Goal: Communication & Community: Participate in discussion

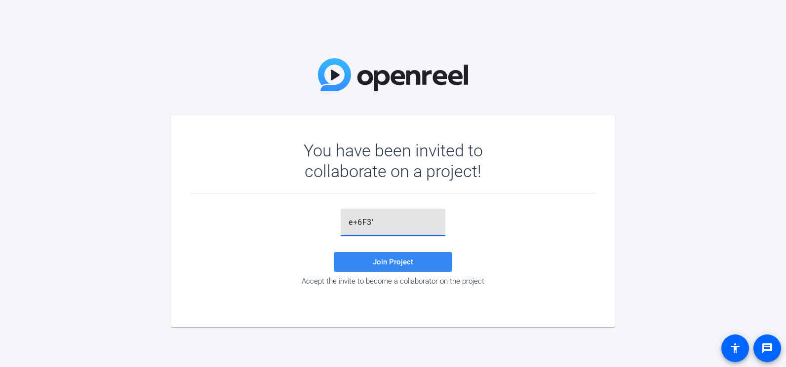
type input "e+6F3'"
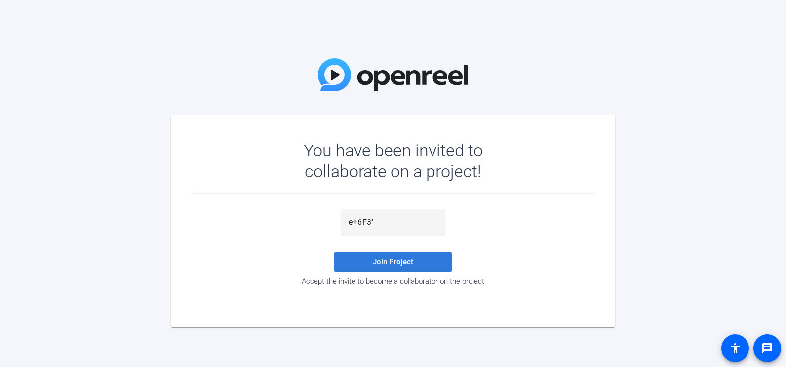
click at [398, 263] on span "Join Project" at bounding box center [393, 262] width 40 height 9
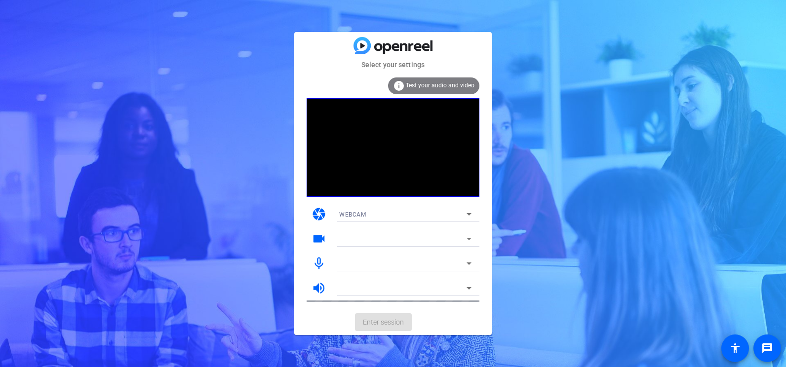
click at [415, 85] on span "Test your audio and video" at bounding box center [440, 85] width 69 height 7
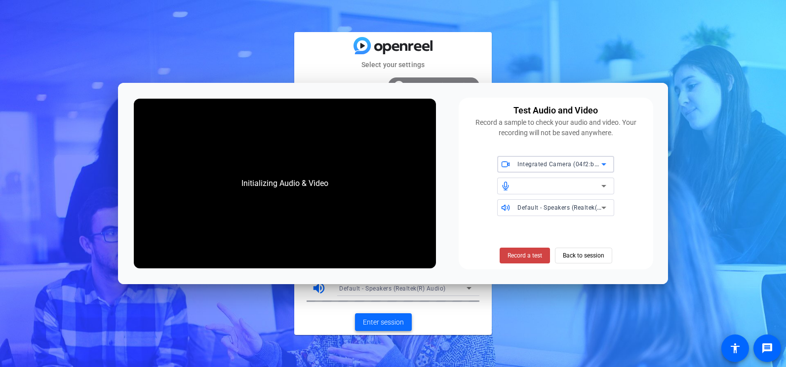
click at [382, 321] on span "Enter session" at bounding box center [383, 322] width 41 height 10
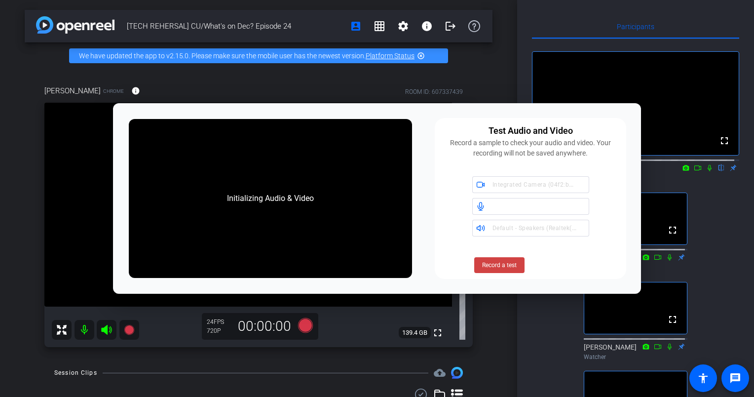
click at [724, 274] on div "fullscreen settings [PERSON_NAME] flip Watcher fullscreen [PERSON_NAME] Collabo…" at bounding box center [635, 246] width 207 height 414
drag, startPoint x: 443, startPoint y: 106, endPoint x: 297, endPoint y: 158, distance: 155.6
click at [297, 158] on div "Initializing Audio & Video Test Audio and Video Record a sample to check your a…" at bounding box center [377, 198] width 528 height 191
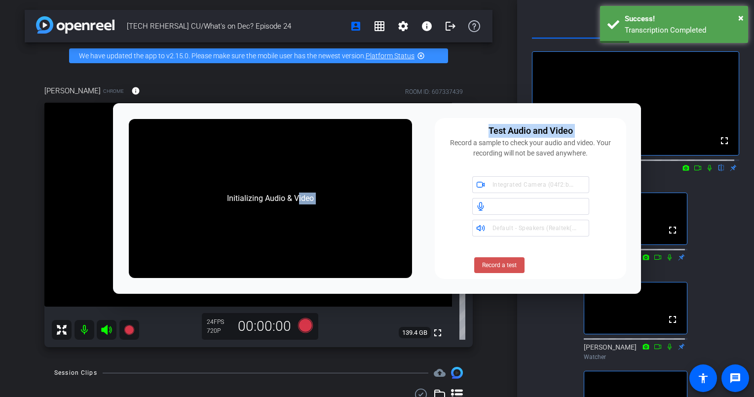
click at [492, 266] on span "Record a test" at bounding box center [499, 265] width 35 height 9
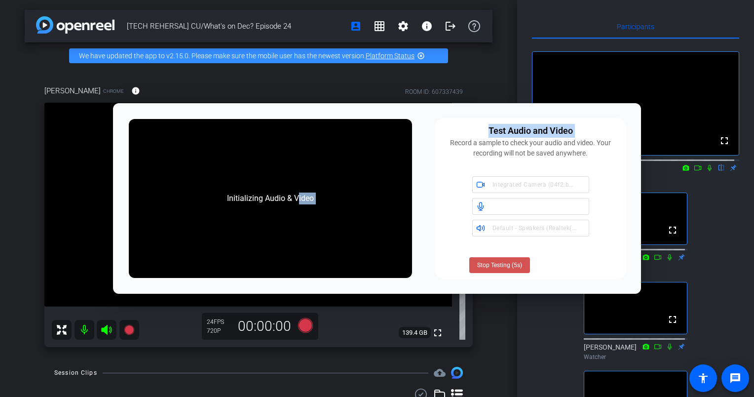
click at [499, 270] on span at bounding box center [499, 265] width 61 height 24
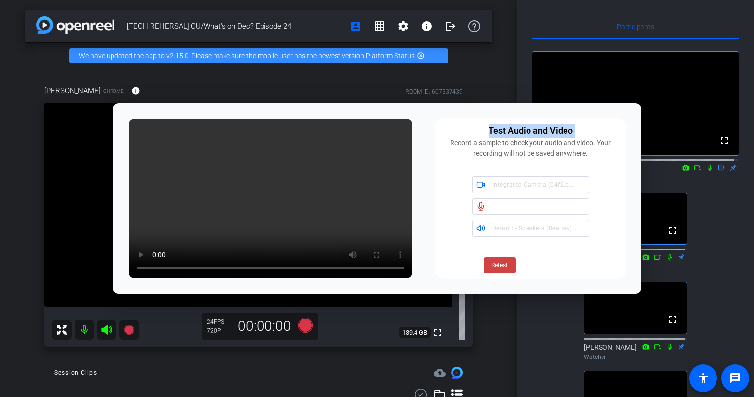
click at [99, 161] on video at bounding box center [248, 205] width 408 height 204
click at [535, 188] on span "Integrated Camera (04f2:b805)" at bounding box center [537, 184] width 90 height 8
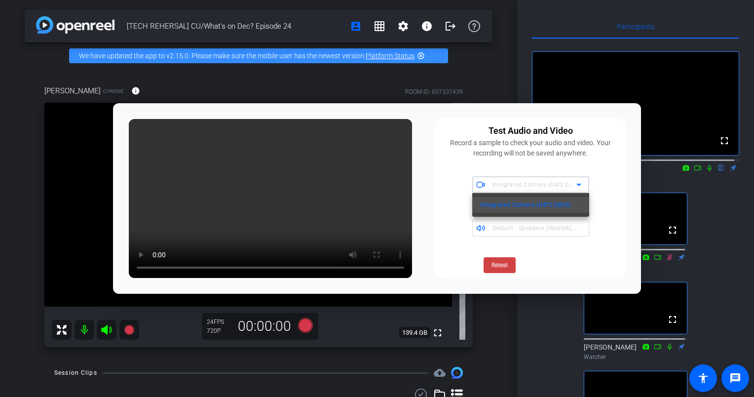
click at [535, 188] on div at bounding box center [377, 198] width 754 height 397
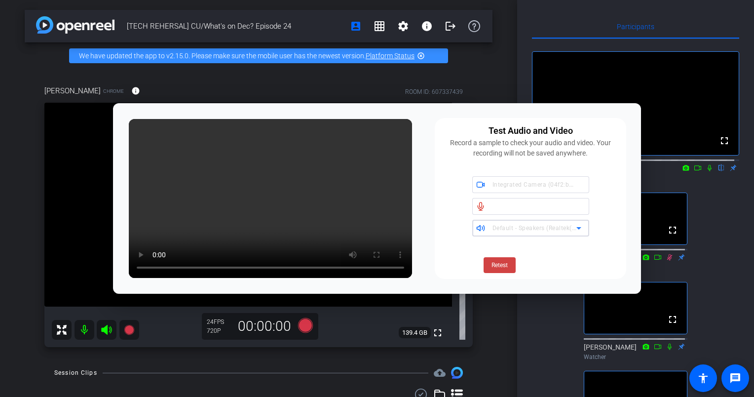
click at [541, 230] on span "Default - Speakers (Realtek(R) Audio)" at bounding box center [545, 228] width 107 height 8
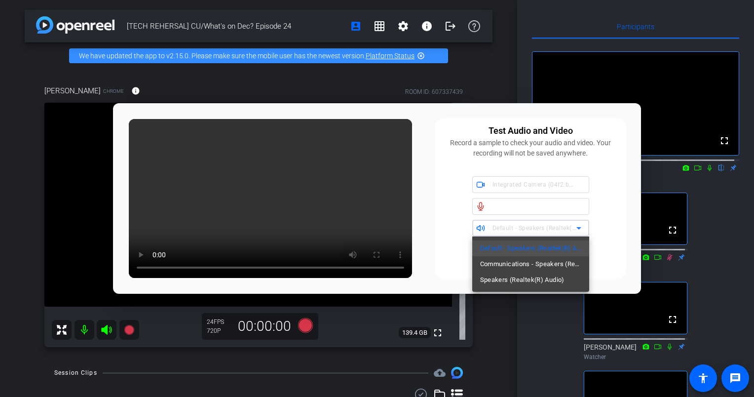
click at [613, 246] on div at bounding box center [377, 198] width 754 height 397
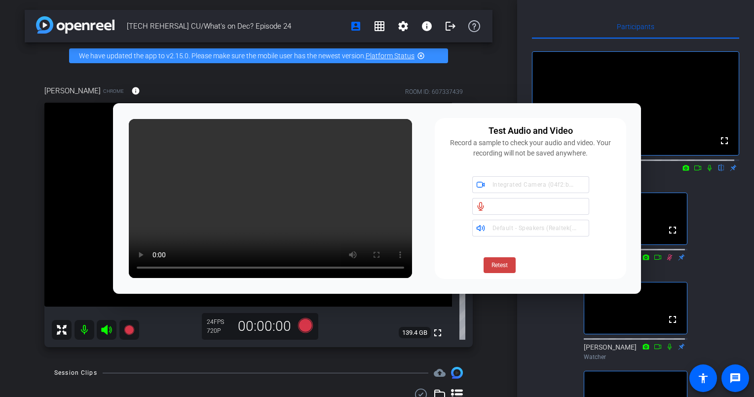
click at [126, 113] on div "Initializing Audio & Video" at bounding box center [270, 198] width 295 height 171
click at [379, 29] on mat-icon "grid_on" at bounding box center [380, 26] width 12 height 12
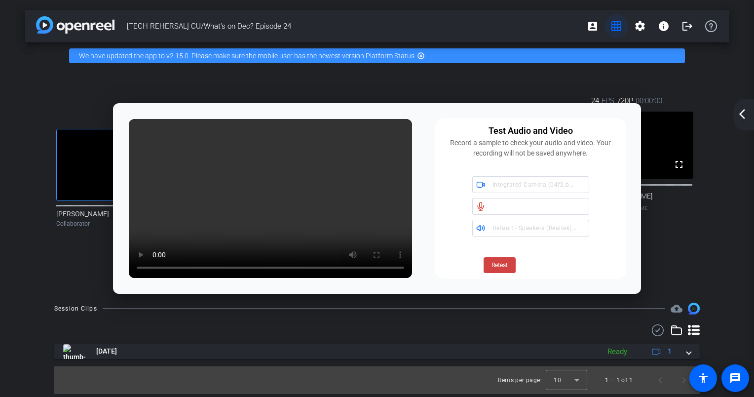
click at [379, 29] on span "[TECH REHERSAL] CU/What's on Dec? Episode 24" at bounding box center [354, 26] width 454 height 20
click at [610, 28] on mat-icon "grid_on" at bounding box center [616, 26] width 12 height 12
click at [748, 120] on div "arrow_back_ios_new arrow_forward_ios" at bounding box center [743, 115] width 21 height 32
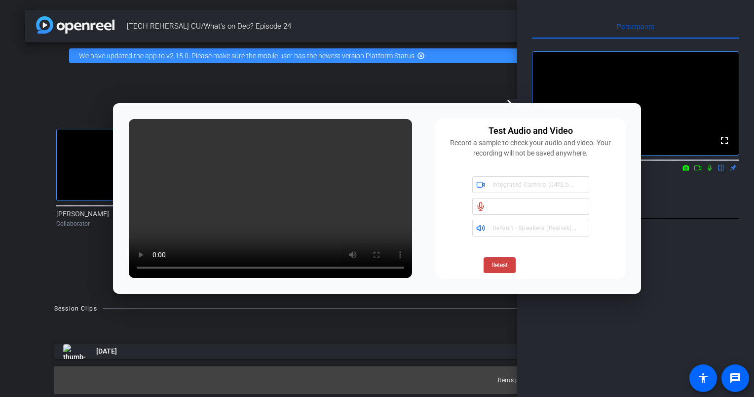
click at [425, 80] on div ". fullscreen [PERSON_NAME] Collaborator . fullscreen [PERSON_NAME] Watcher . fu…" at bounding box center [376, 162] width 665 height 166
click at [686, 242] on div "Participants fullscreen settings [PERSON_NAME] flip Watcher Select Source Telep…" at bounding box center [635, 198] width 237 height 397
click at [420, 55] on mat-icon "highlight_off" at bounding box center [421, 56] width 8 height 8
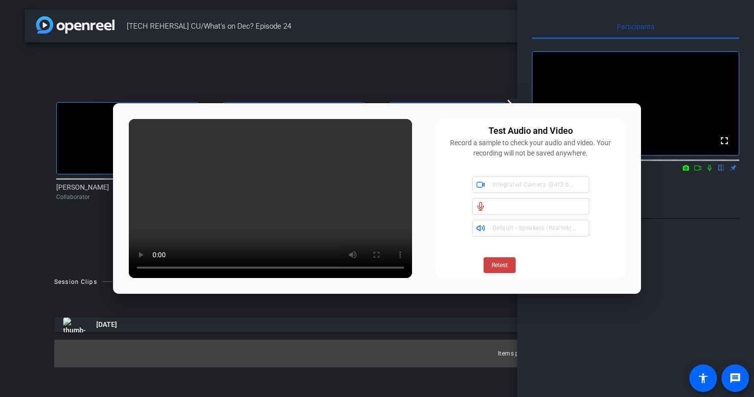
click at [684, 244] on div "Participants fullscreen settings [PERSON_NAME] flip Watcher Select Source Telep…" at bounding box center [635, 198] width 237 height 397
click at [500, 266] on span "Retest" at bounding box center [499, 265] width 16 height 9
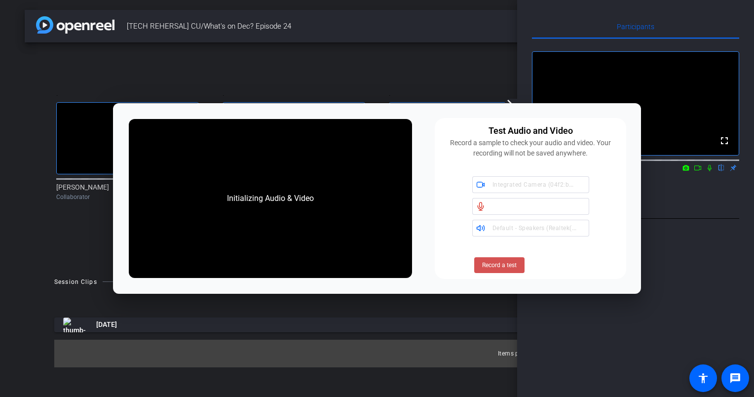
click at [501, 266] on span "Record a test" at bounding box center [499, 265] width 35 height 9
click at [501, 266] on span "Stop Testing (2s)" at bounding box center [499, 265] width 45 height 9
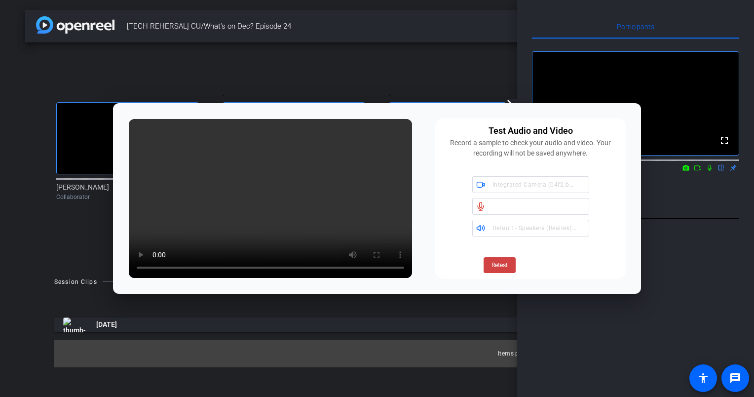
click at [628, 113] on div "Initializing Audio & Video Test Audio and Video Record a sample to check your a…" at bounding box center [377, 198] width 528 height 191
drag, startPoint x: 122, startPoint y: 113, endPoint x: 235, endPoint y: 184, distance: 133.5
click at [235, 184] on div "Initializing Audio & Video Test Audio and Video Record a sample to check your a…" at bounding box center [377, 198] width 528 height 191
click at [706, 276] on div "Participants fullscreen settings [PERSON_NAME] flip Watcher Select Source Telep…" at bounding box center [635, 198] width 237 height 397
click at [726, 251] on div "Participants fullscreen settings [PERSON_NAME] flip Watcher Select Source Telep…" at bounding box center [635, 198] width 237 height 397
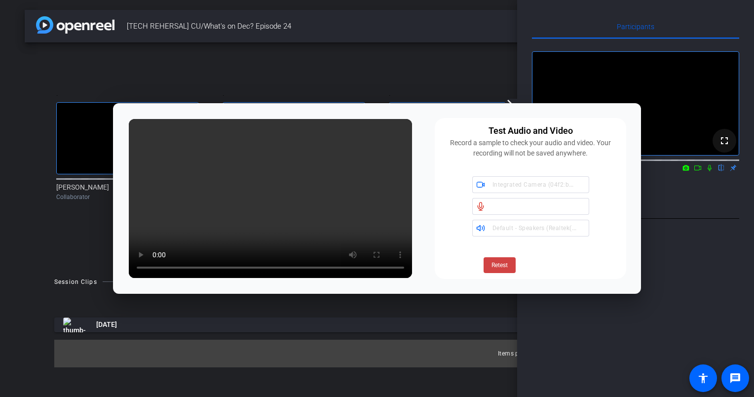
click at [722, 147] on mat-icon "fullscreen" at bounding box center [724, 141] width 12 height 12
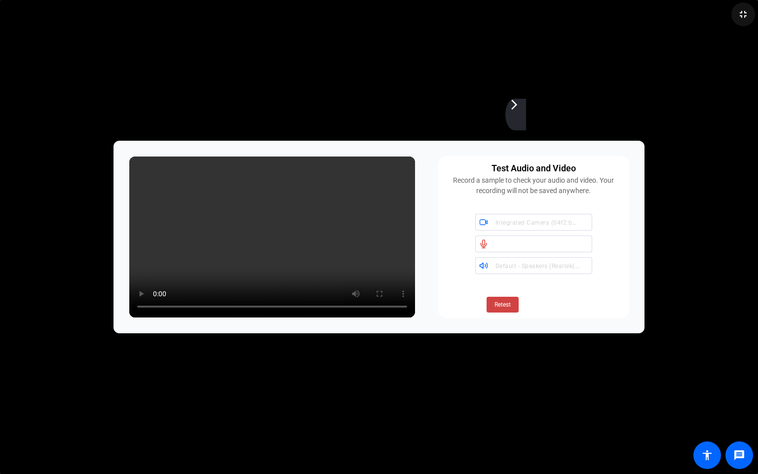
click at [741, 18] on mat-icon "fullscreen_exit" at bounding box center [743, 14] width 12 height 12
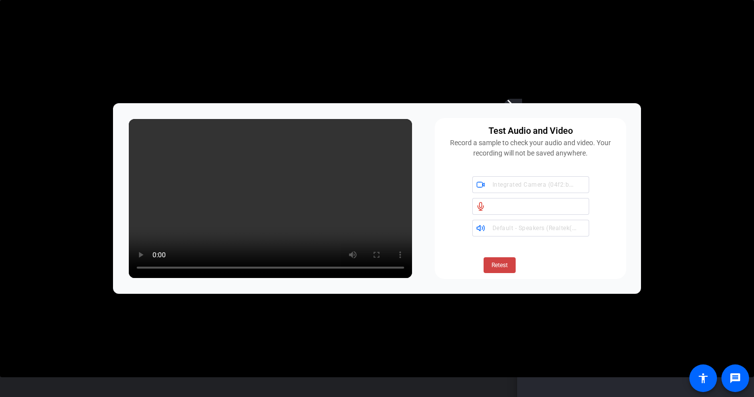
click at [417, 74] on div ". fullscreen [PERSON_NAME] Media Director" at bounding box center [460, 145] width 166 height 145
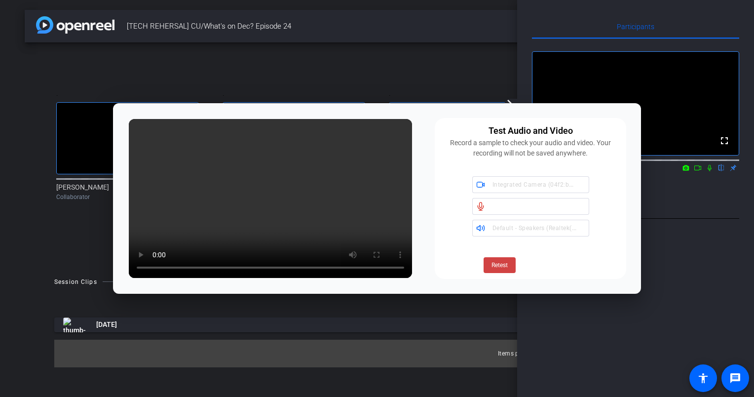
drag, startPoint x: 371, startPoint y: 112, endPoint x: 394, endPoint y: 167, distance: 59.3
click at [394, 167] on div "Initializing Audio & Video Test Audio and Video Record a sample to check your a…" at bounding box center [377, 198] width 528 height 191
drag, startPoint x: 457, startPoint y: 115, endPoint x: 462, endPoint y: 138, distance: 23.8
click at [462, 138] on div "Initializing Audio & Video Test Audio and Video Record a sample to check your a…" at bounding box center [377, 198] width 528 height 191
drag, startPoint x: 462, startPoint y: 138, endPoint x: 681, endPoint y: 287, distance: 264.3
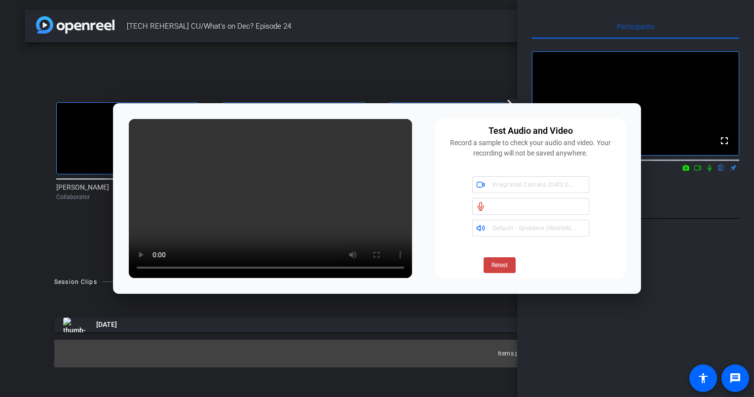
click at [681, 287] on div "Participants fullscreen settings [PERSON_NAME] flip Watcher Select Source Telep…" at bounding box center [635, 198] width 237 height 397
drag, startPoint x: 633, startPoint y: 260, endPoint x: 626, endPoint y: 265, distance: 8.1
click at [626, 265] on div "Initializing Audio & Video Test Audio and Video Record a sample to check your a…" at bounding box center [377, 198] width 528 height 191
drag, startPoint x: 118, startPoint y: 287, endPoint x: 114, endPoint y: 256, distance: 30.8
click at [114, 256] on div "Initializing Audio & Video Test Audio and Video Record a sample to check your a…" at bounding box center [377, 198] width 528 height 191
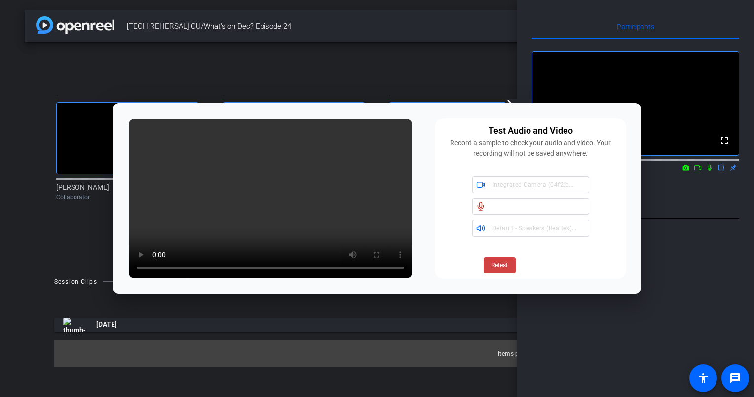
click at [684, 245] on div "Participants fullscreen settings [PERSON_NAME] flip Watcher Select Source Telep…" at bounding box center [635, 198] width 237 height 397
